Goal: Transaction & Acquisition: Book appointment/travel/reservation

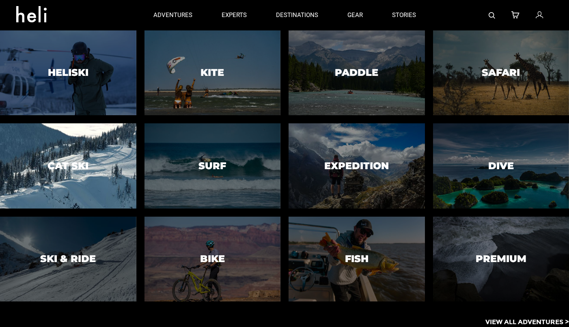
click at [99, 158] on div at bounding box center [68, 166] width 139 height 87
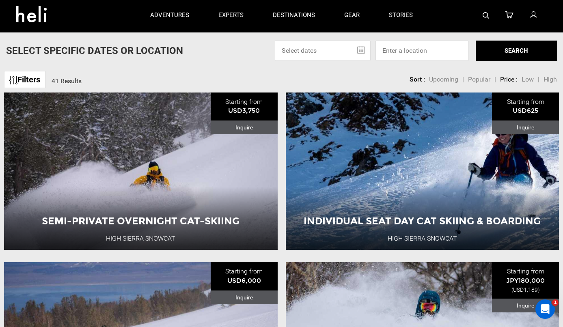
scroll to position [258, 0]
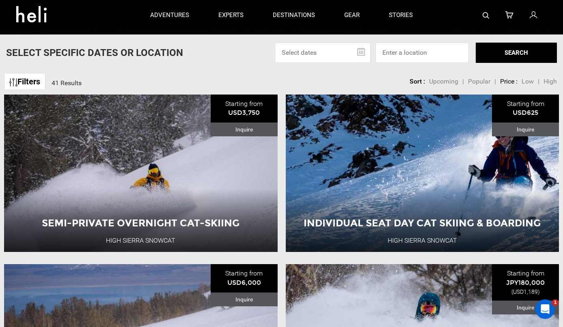
click at [37, 82] on link "Filters" at bounding box center [24, 81] width 41 height 17
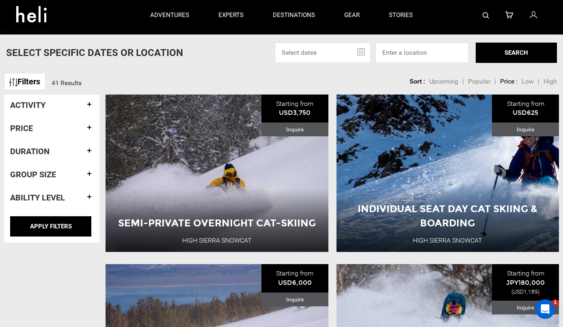
click at [53, 104] on h4 "Activity" at bounding box center [51, 105] width 83 height 9
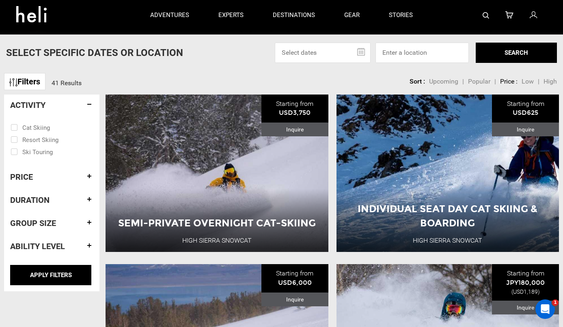
click at [34, 126] on input "checkbox" at bounding box center [46, 127] width 71 height 12
checkbox input "true"
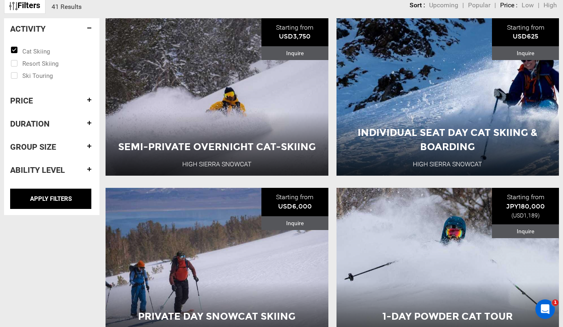
scroll to position [336, 0]
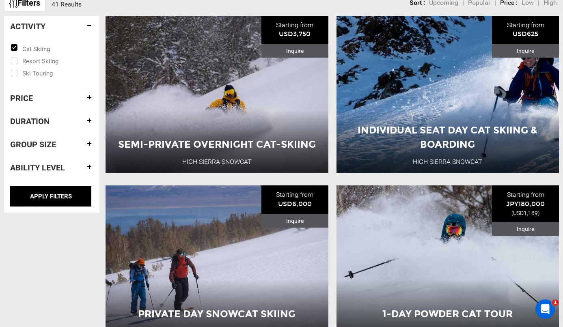
click at [28, 98] on h4 "Price" at bounding box center [51, 98] width 83 height 9
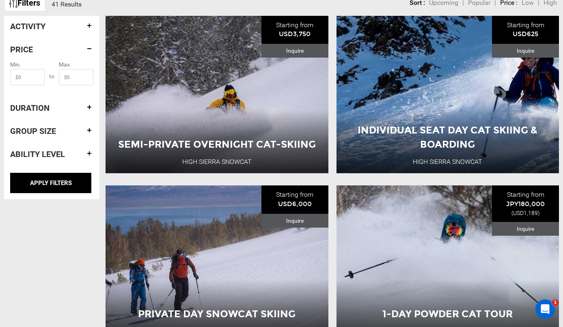
click at [33, 108] on h4 "Duration" at bounding box center [51, 107] width 83 height 9
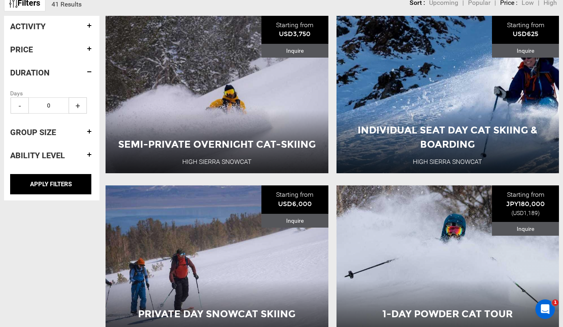
click at [77, 105] on span "+" at bounding box center [78, 105] width 18 height 16
click at [23, 105] on span "-" at bounding box center [20, 105] width 18 height 16
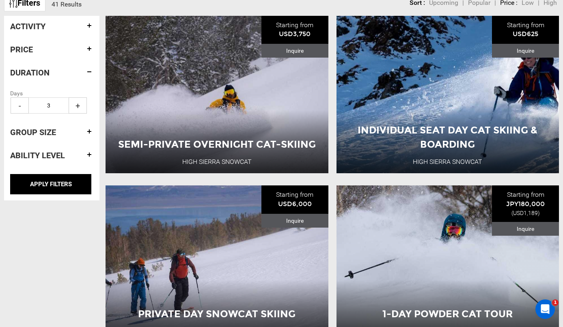
click at [23, 105] on span "-" at bounding box center [20, 105] width 18 height 16
type input "0"
click at [23, 105] on span "-" at bounding box center [20, 105] width 18 height 16
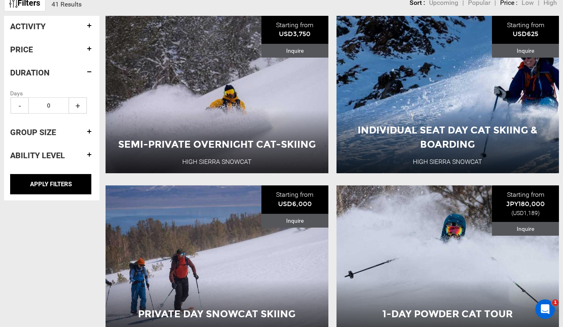
click at [34, 151] on h4 "Ability Level" at bounding box center [51, 155] width 83 height 9
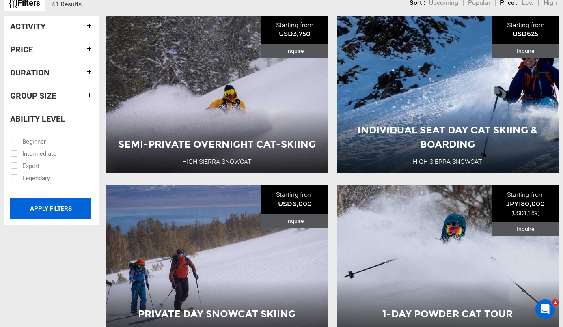
click at [56, 205] on input "APPLY FILTERS" at bounding box center [50, 208] width 81 height 20
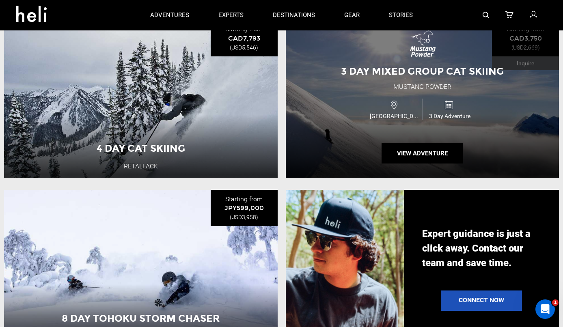
scroll to position [695, 0]
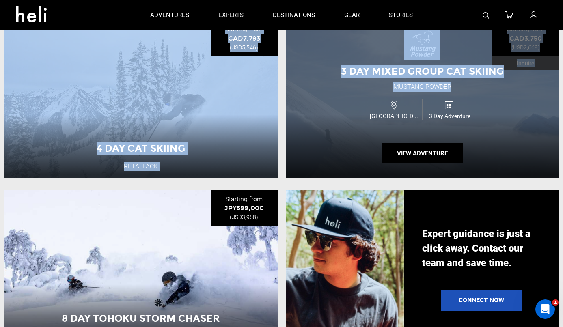
click at [358, 112] on div "Canada 3 Day Adventure" at bounding box center [422, 109] width 164 height 27
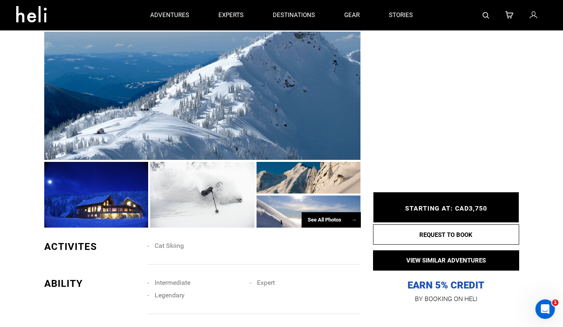
scroll to position [485, 0]
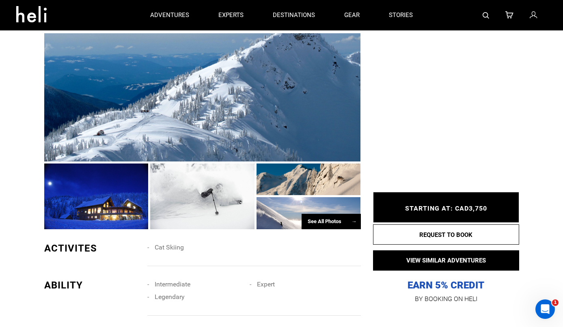
click at [315, 216] on div "See All Photos →" at bounding box center [331, 222] width 59 height 16
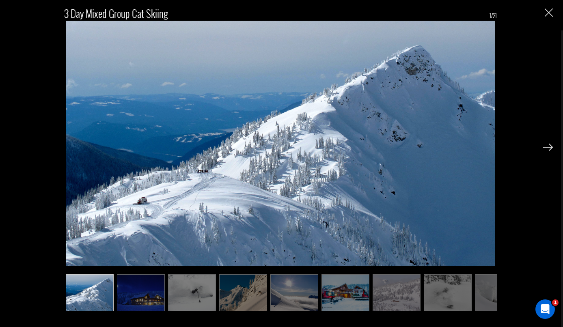
click at [544, 150] on img at bounding box center [548, 147] width 10 height 7
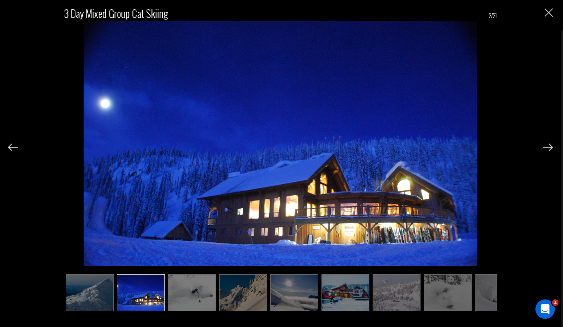
click at [544, 150] on img at bounding box center [548, 147] width 10 height 7
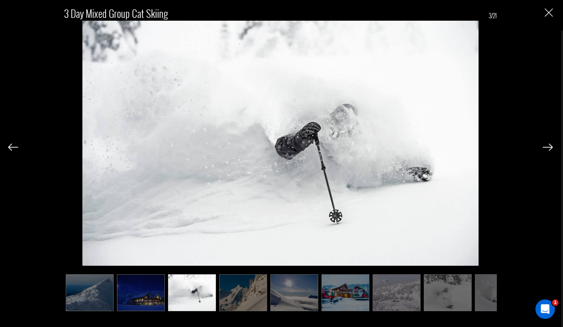
click at [544, 150] on img at bounding box center [548, 147] width 10 height 7
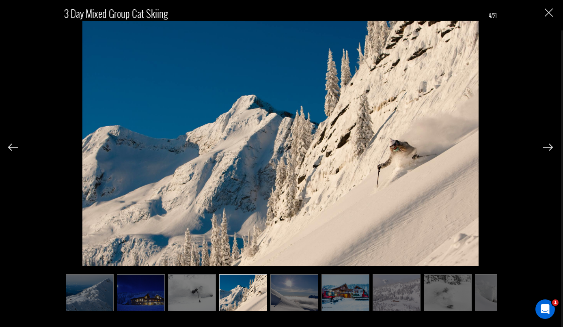
click at [544, 150] on img at bounding box center [548, 147] width 10 height 7
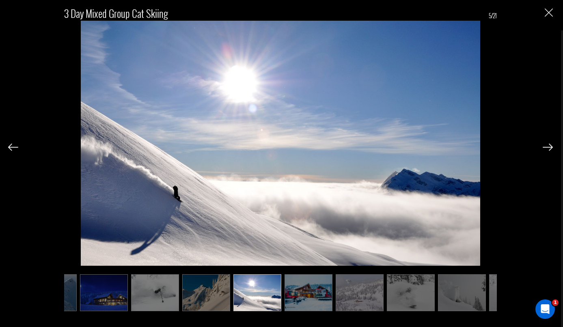
click at [544, 150] on img at bounding box center [548, 147] width 10 height 7
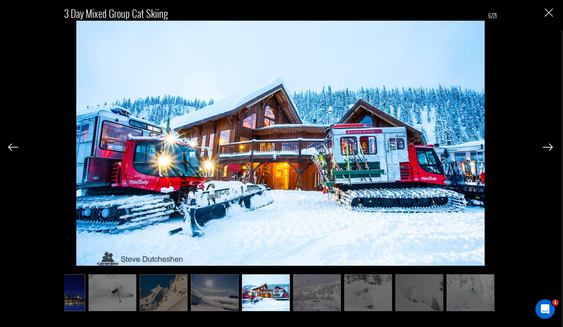
click at [544, 150] on img at bounding box center [548, 147] width 10 height 7
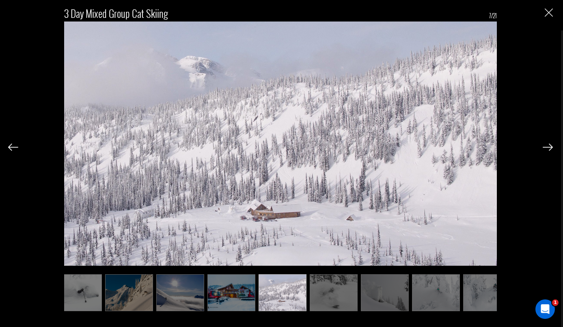
click at [544, 150] on img at bounding box center [548, 147] width 10 height 7
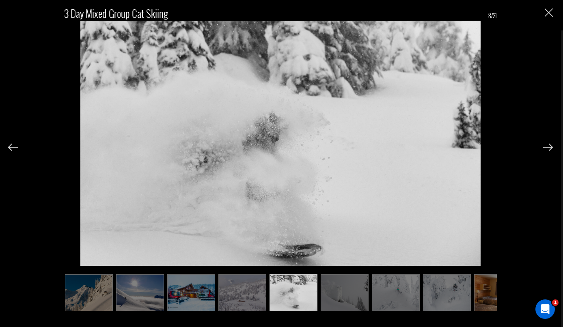
click at [544, 150] on img at bounding box center [548, 147] width 10 height 7
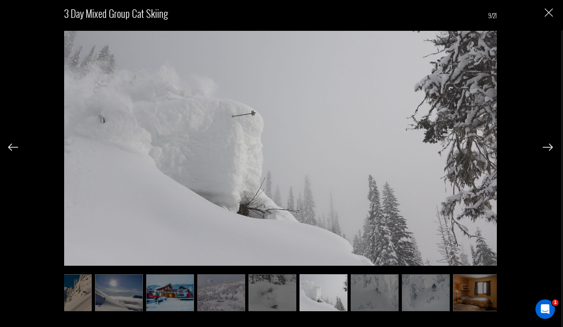
click at [544, 150] on img at bounding box center [548, 147] width 10 height 7
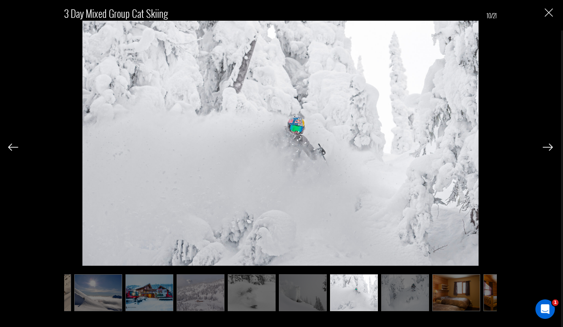
click at [544, 150] on img at bounding box center [548, 147] width 10 height 7
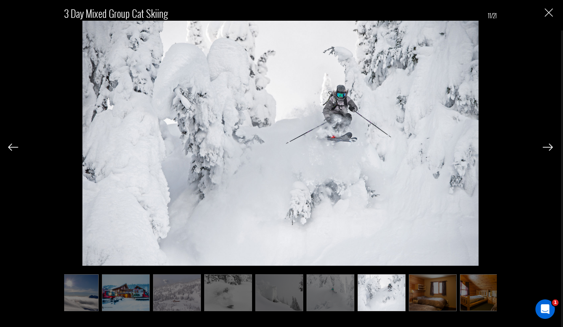
click at [544, 150] on img at bounding box center [548, 147] width 10 height 7
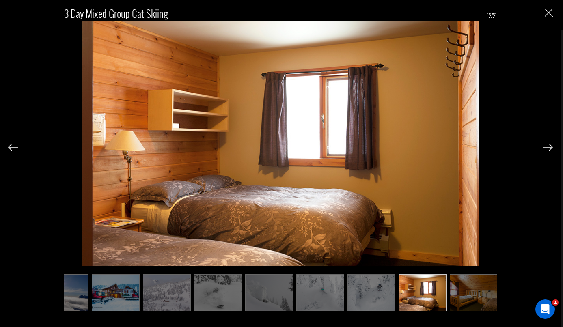
click at [544, 150] on img at bounding box center [548, 147] width 10 height 7
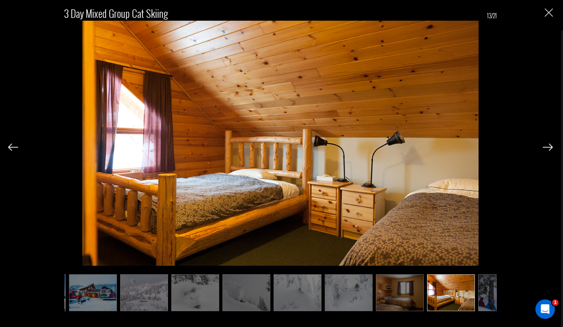
click at [544, 150] on img at bounding box center [548, 147] width 10 height 7
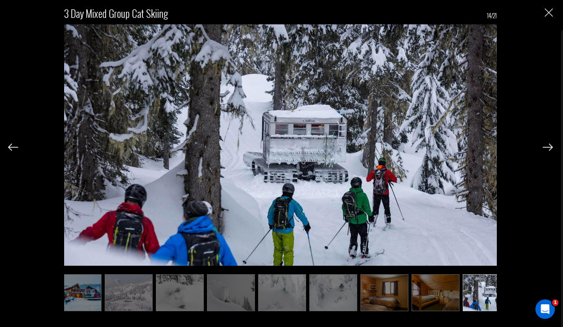
click at [544, 150] on img at bounding box center [548, 147] width 10 height 7
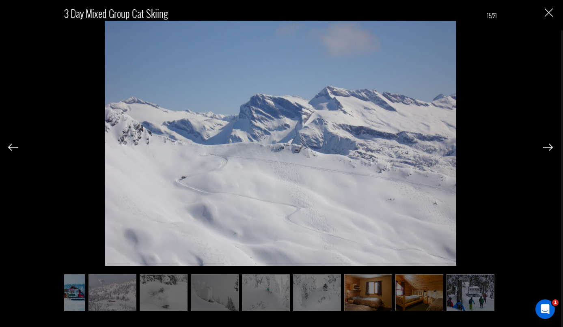
click at [544, 150] on img at bounding box center [548, 147] width 10 height 7
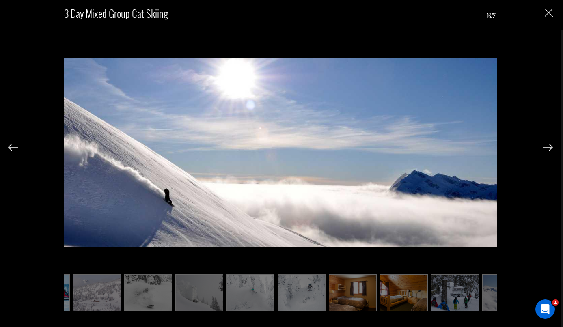
click at [544, 150] on img at bounding box center [548, 147] width 10 height 7
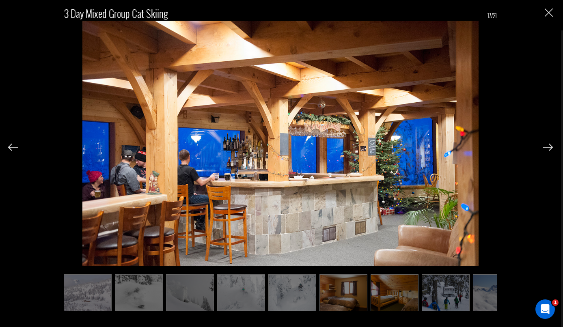
click at [544, 150] on img at bounding box center [548, 147] width 10 height 7
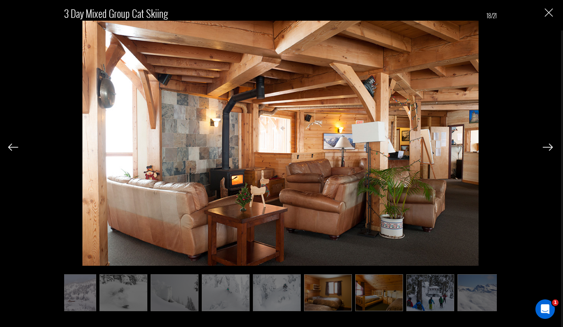
click at [544, 150] on img at bounding box center [548, 147] width 10 height 7
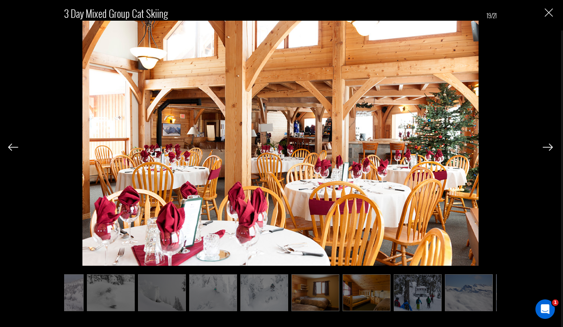
click at [544, 150] on img at bounding box center [548, 147] width 10 height 7
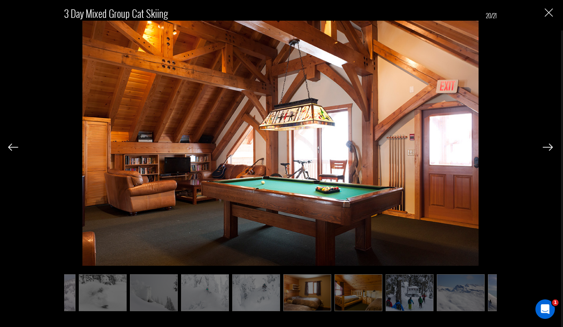
click at [544, 150] on img at bounding box center [548, 147] width 10 height 7
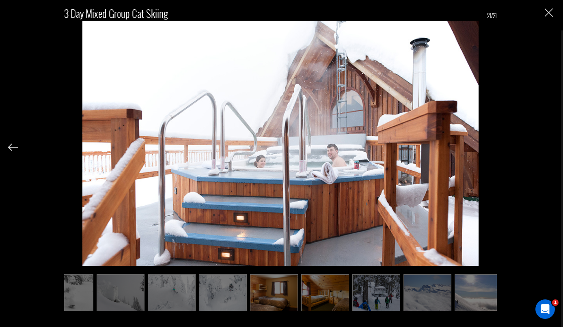
click at [544, 150] on div "3 Day Mixed Group Cat Skiing 21/21" at bounding box center [280, 155] width 545 height 311
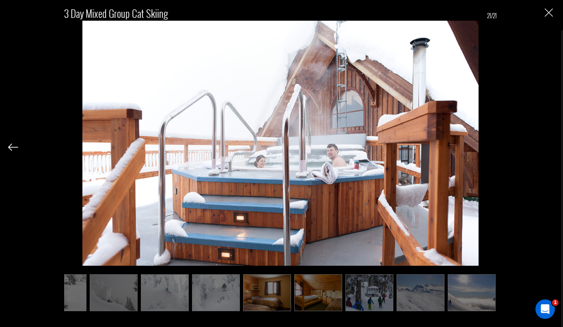
scroll to position [0, 386]
